Goal: Find specific page/section: Find specific page/section

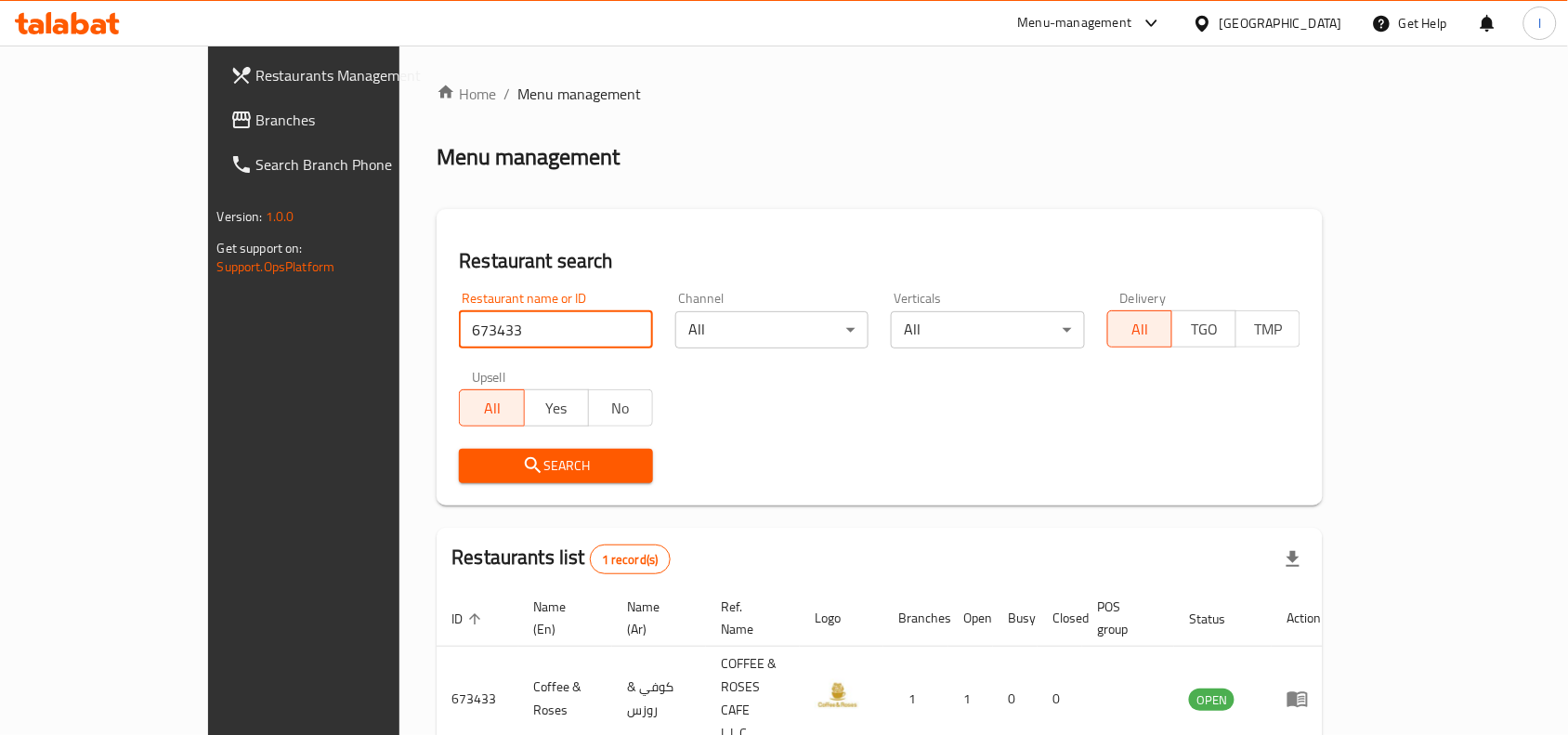
click at [215, 104] on link "Branches" at bounding box center [343, 120] width 255 height 44
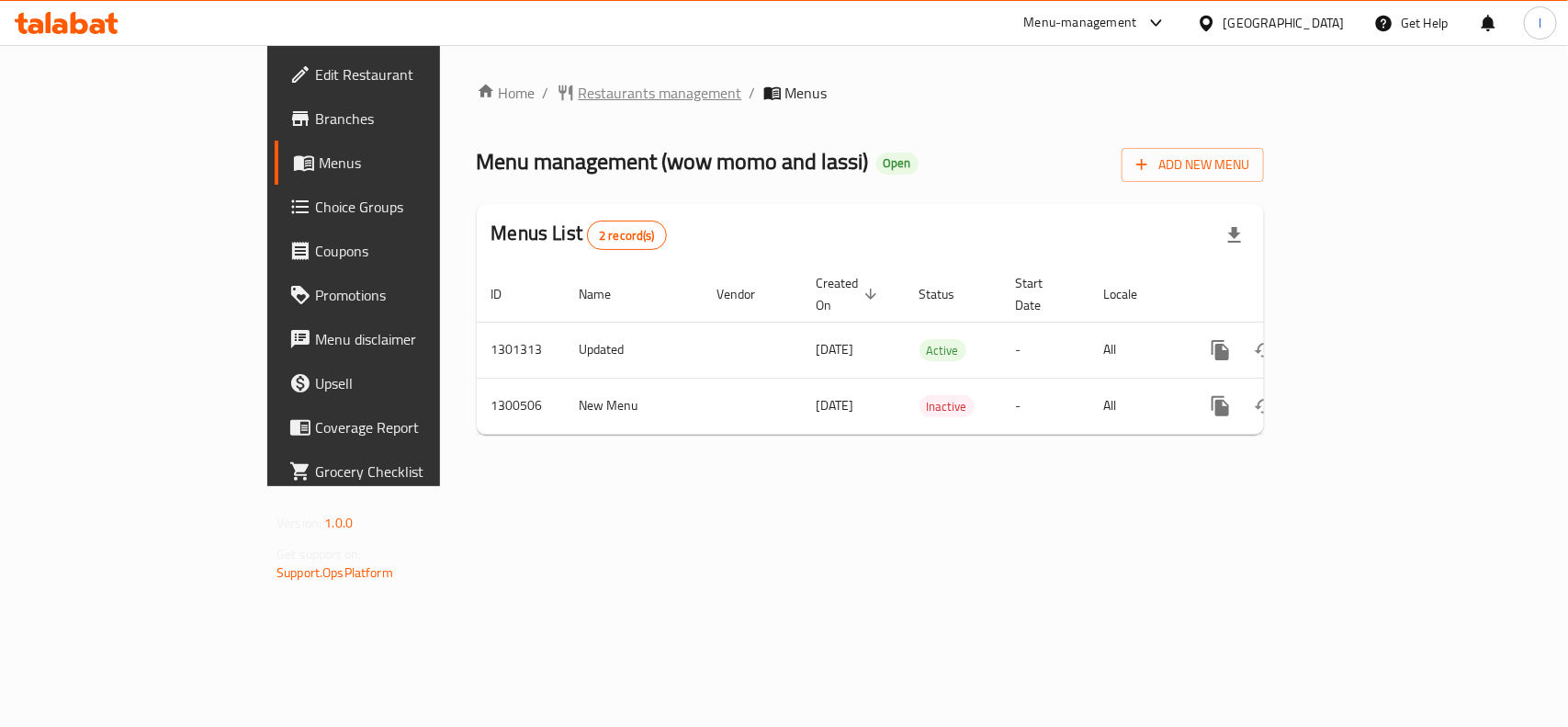
click at [579, 85] on span "Restaurants management" at bounding box center [660, 93] width 163 height 22
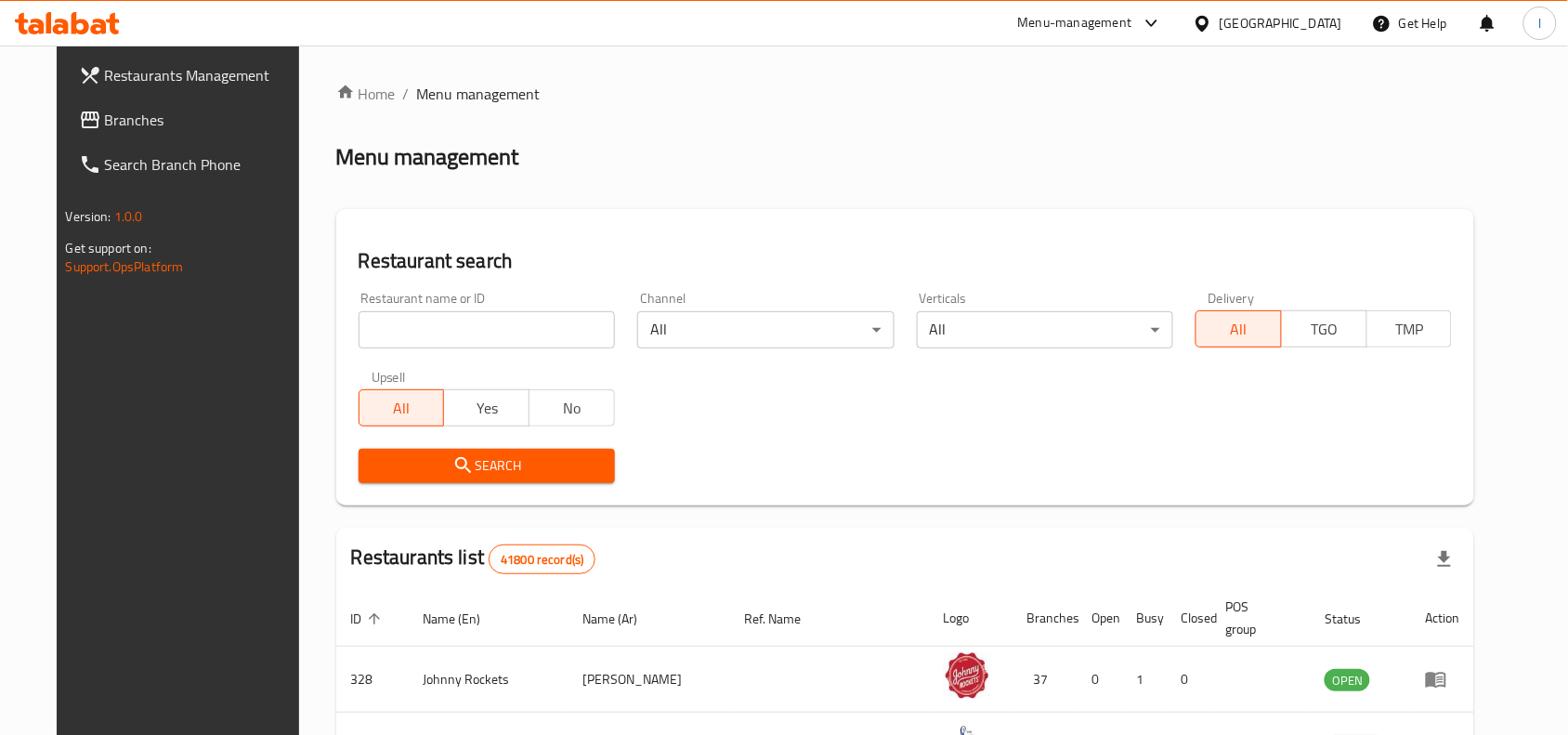
click at [439, 326] on input "search" at bounding box center [487, 330] width 257 height 38
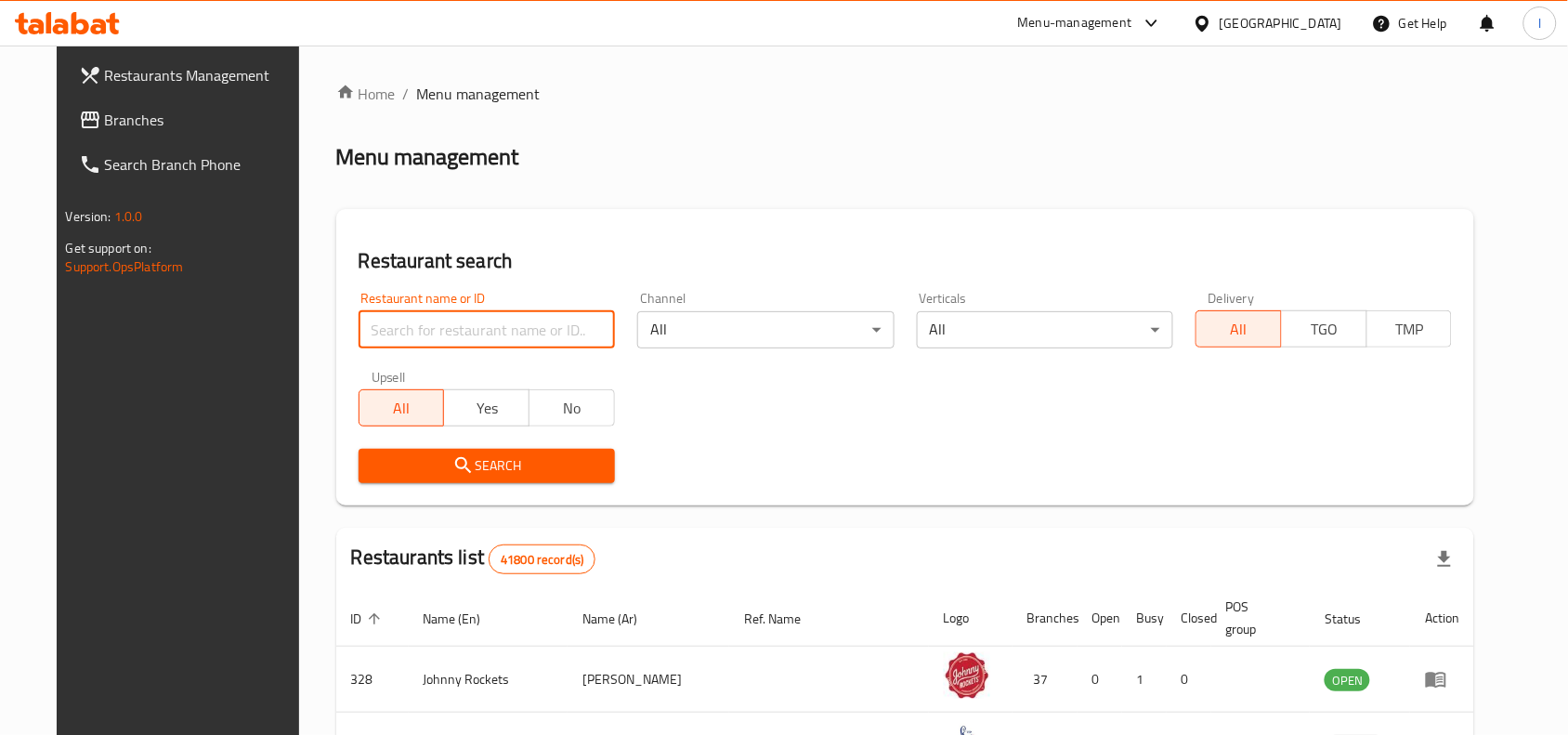
paste input "701515"
type input "701515"
click button "Search" at bounding box center [487, 465] width 257 height 35
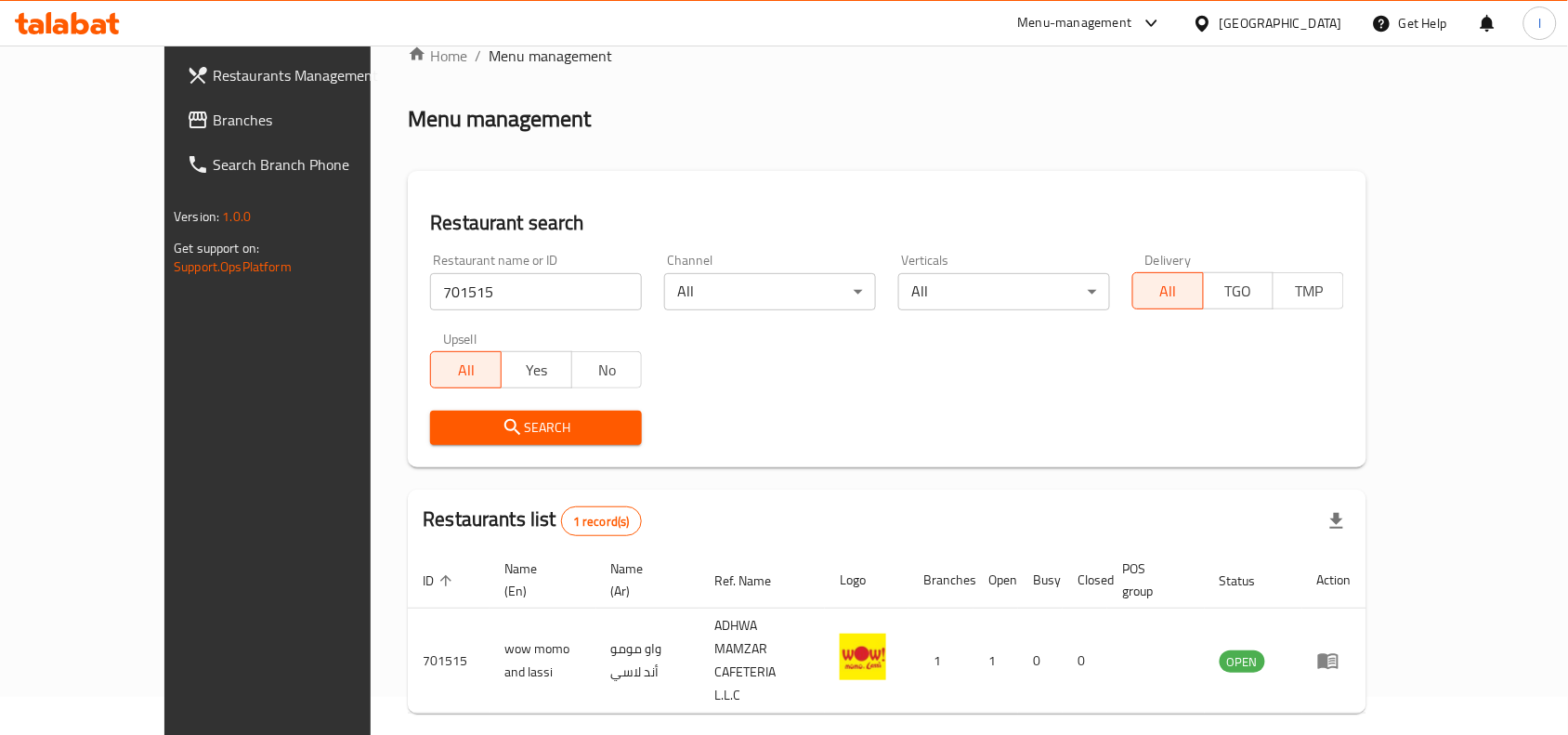
scroll to position [57, 0]
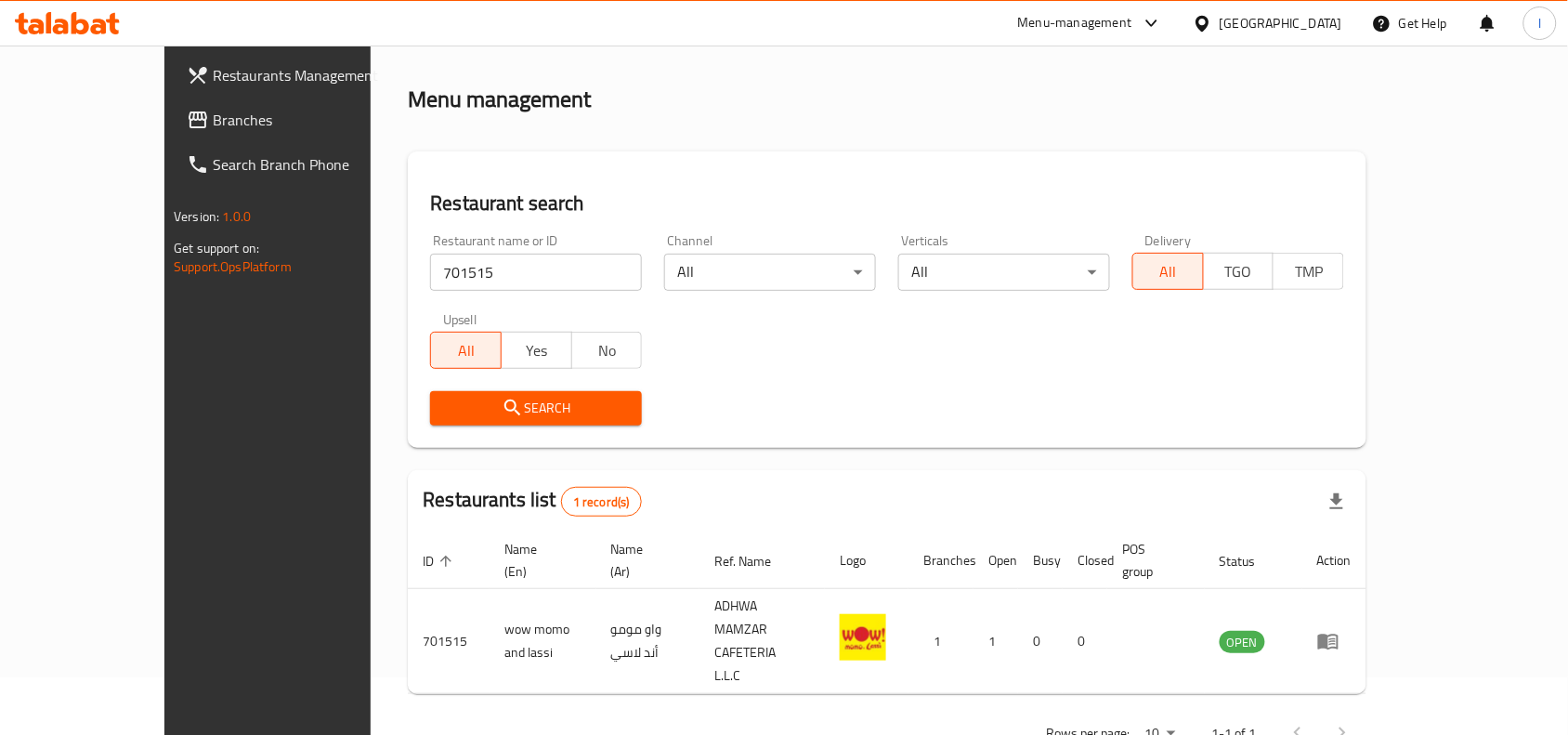
drag, startPoint x: 114, startPoint y: 123, endPoint x: 24, endPoint y: 146, distance: 92.9
click at [212, 123] on span "Branches" at bounding box center [311, 120] width 198 height 23
